Goal: Navigation & Orientation: Go to known website

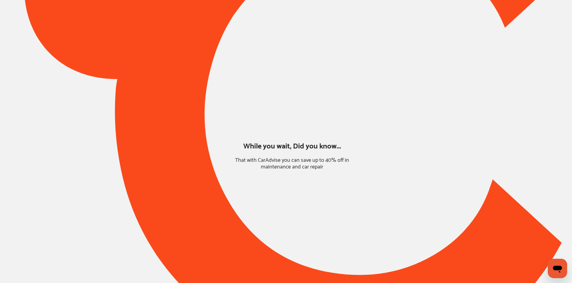
type input "*****"
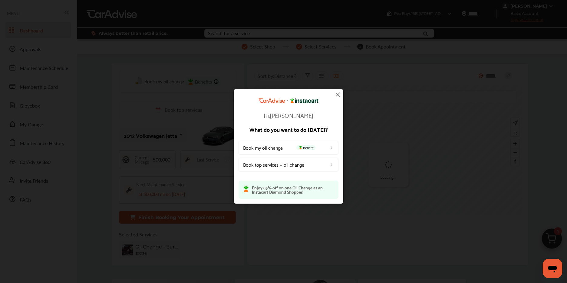
click at [338, 95] on img at bounding box center [337, 94] width 7 height 7
